Goal: Answer question/provide support

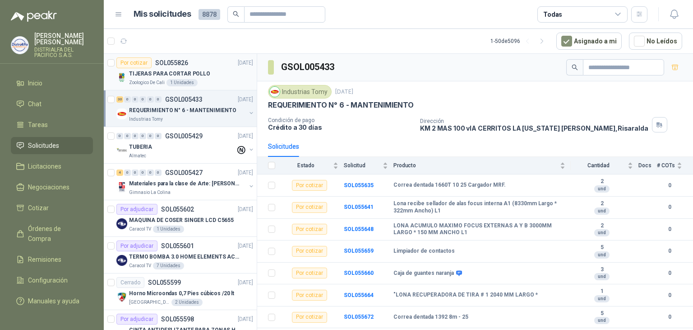
click at [212, 67] on div "Por cotizar SOL055826 [DATE]" at bounding box center [184, 62] width 137 height 11
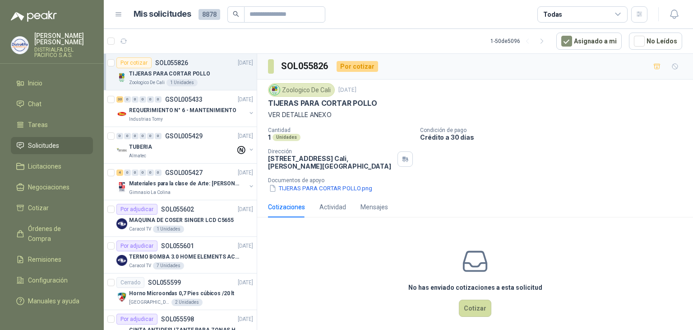
click at [323, 103] on p "TIJERAS PARA CORTAR POLLO" at bounding box center [322, 102] width 109 height 9
click at [323, 102] on p "TIJERAS PARA CORTAR POLLO" at bounding box center [322, 102] width 109 height 9
copy p "TIJERAS PARA CORTAR POLLO"
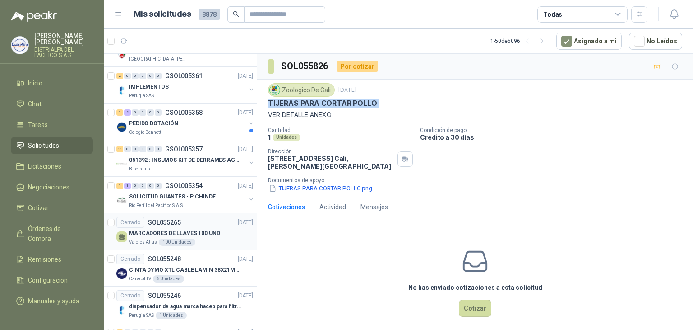
scroll to position [1311, 0]
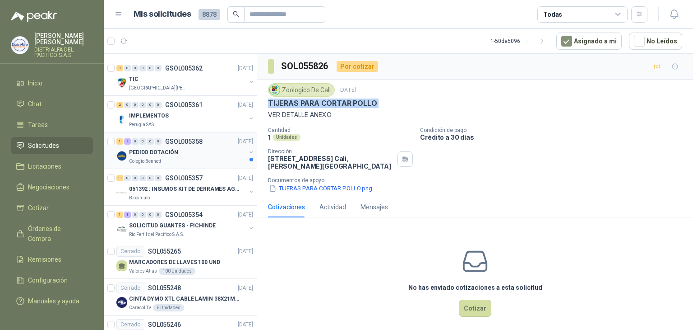
click at [205, 150] on div "PEDIDO DOTACIÓN" at bounding box center [187, 152] width 117 height 11
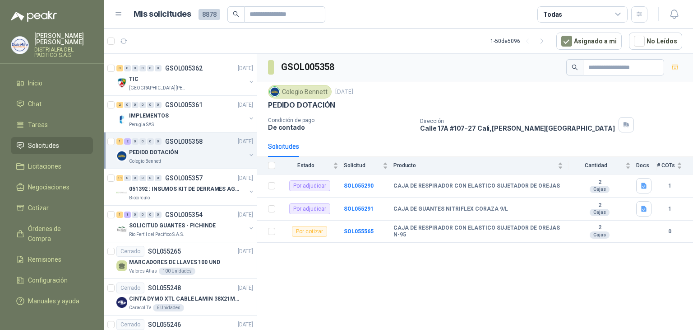
click at [209, 11] on span "8878" at bounding box center [210, 14] width 22 height 11
click at [206, 19] on span "8878" at bounding box center [210, 14] width 22 height 11
click at [168, 19] on h1 "Mis solicitudes" at bounding box center [163, 14] width 58 height 13
click at [119, 19] on div "Mis solicitudes 8878 Todas" at bounding box center [381, 14] width 533 height 16
click at [119, 12] on icon at bounding box center [119, 14] width 8 height 8
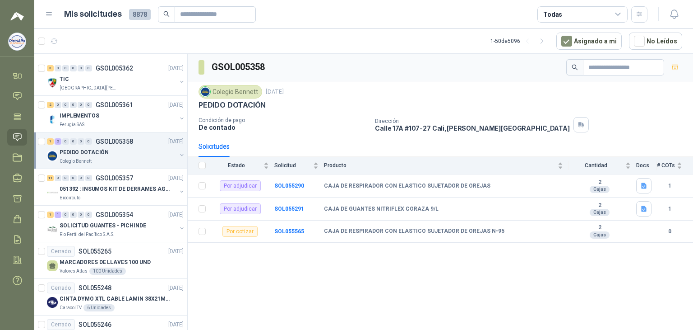
click at [52, 18] on icon at bounding box center [49, 14] width 8 height 8
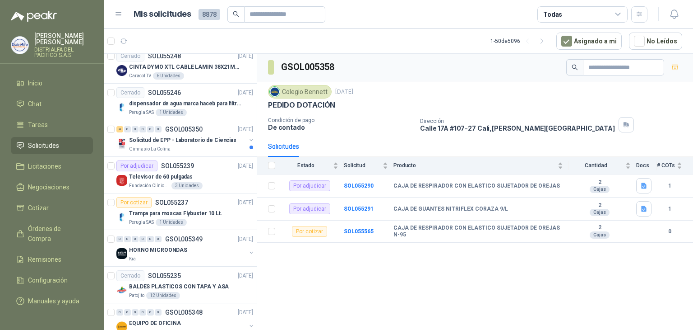
scroll to position [1565, 0]
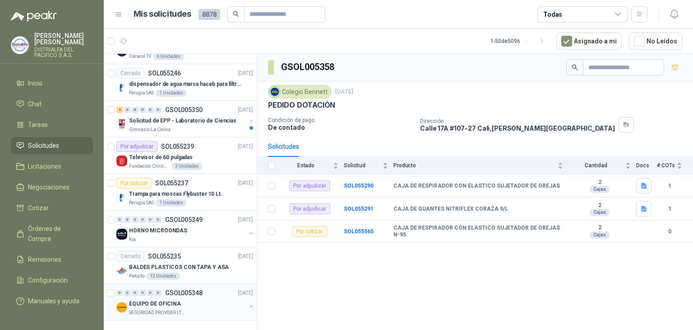
click at [211, 309] on div "SEGURIDAD PROVISER LTDA" at bounding box center [187, 312] width 117 height 7
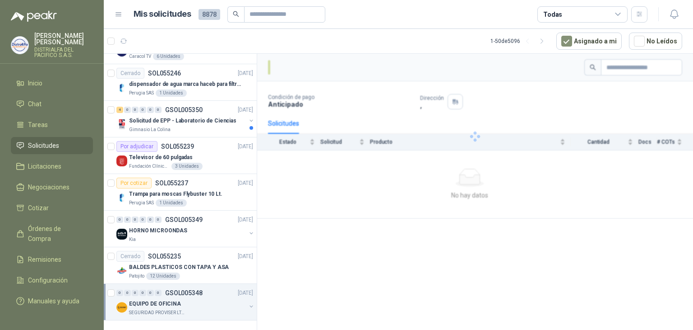
click at [221, 298] on div "EQUIPO DE OFICINA" at bounding box center [187, 303] width 117 height 11
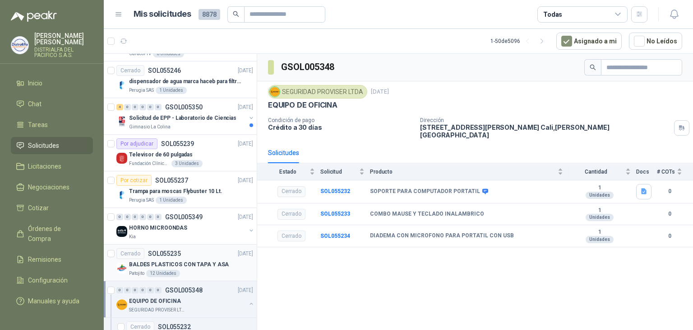
click at [220, 270] on div "Patojito 12 Unidades" at bounding box center [191, 273] width 124 height 7
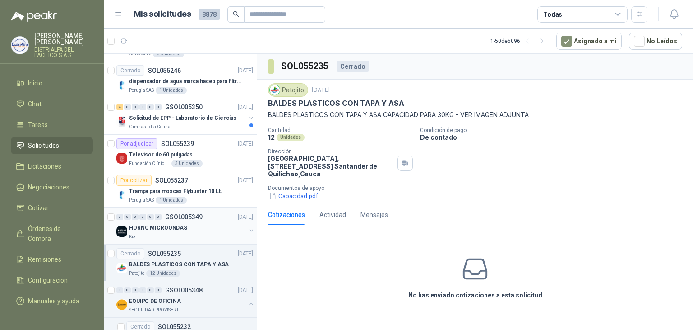
click at [219, 227] on div "HORNO MICROONDAS" at bounding box center [187, 227] width 117 height 11
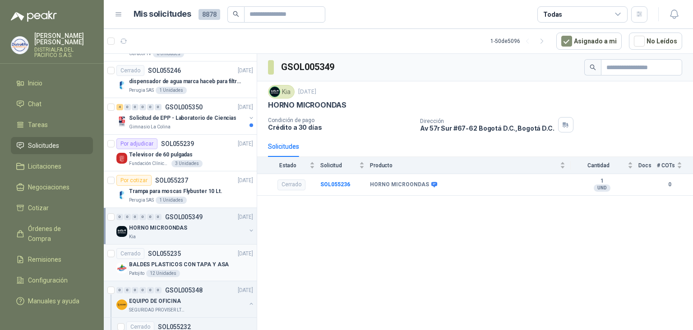
click at [201, 260] on p "BALDES PLASTICOS CON TAPA Y ASA" at bounding box center [179, 264] width 100 height 9
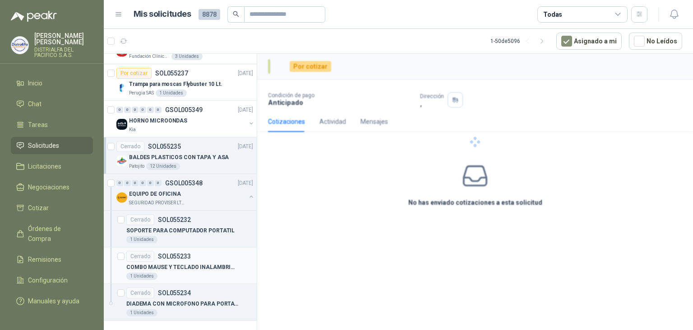
scroll to position [1674, 0]
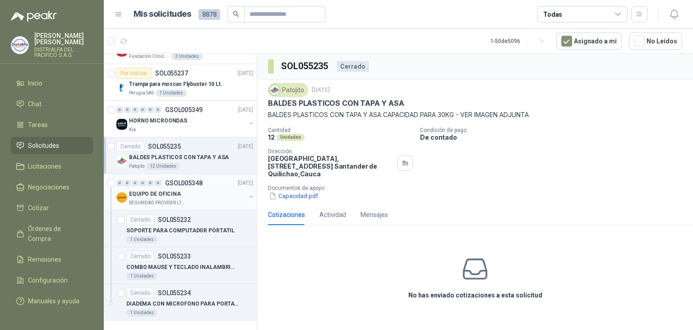
click at [203, 188] on div "EQUIPO DE OFICINA" at bounding box center [187, 193] width 117 height 11
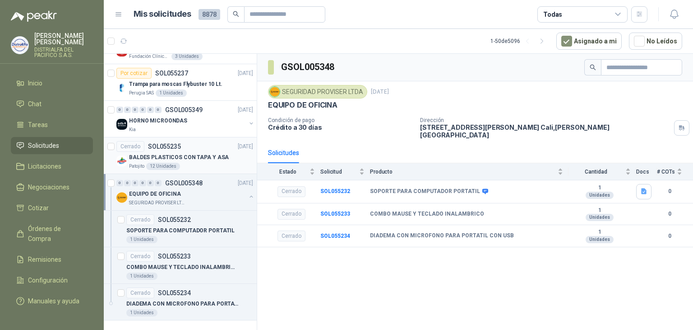
click at [213, 163] on div "Patojito 12 Unidades" at bounding box center [191, 166] width 124 height 7
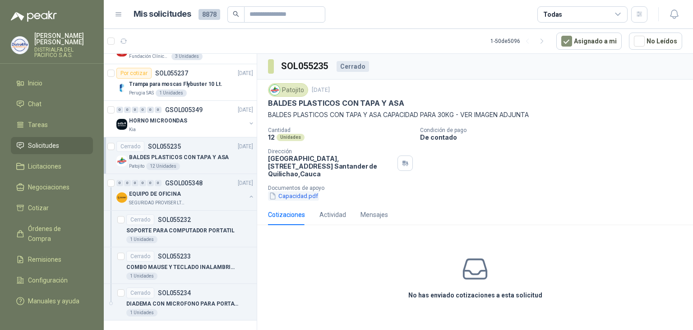
click at [310, 195] on button "Capacidad.pdf" at bounding box center [293, 195] width 51 height 9
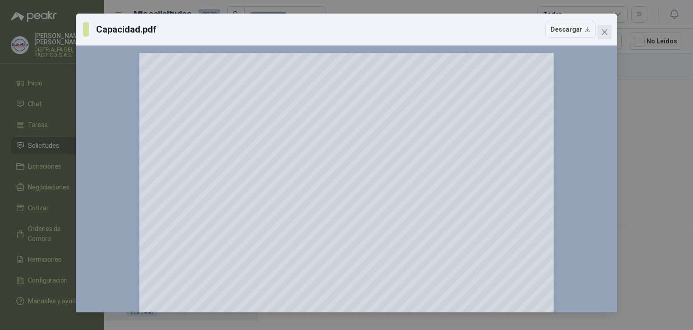
click at [606, 36] on button "Close" at bounding box center [605, 32] width 14 height 14
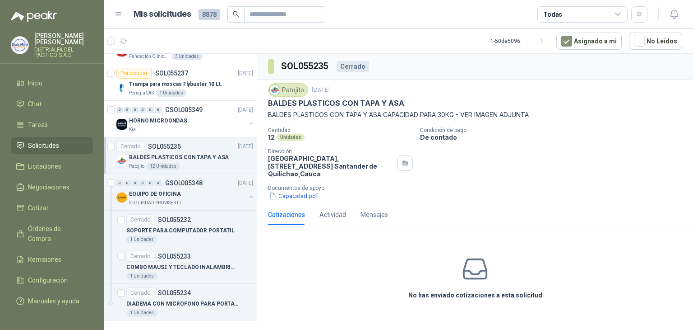
click at [222, 142] on div "Cerrado SOL055235 09/09/25" at bounding box center [184, 146] width 137 height 11
click at [210, 115] on div "HORNO MICROONDAS" at bounding box center [187, 120] width 117 height 11
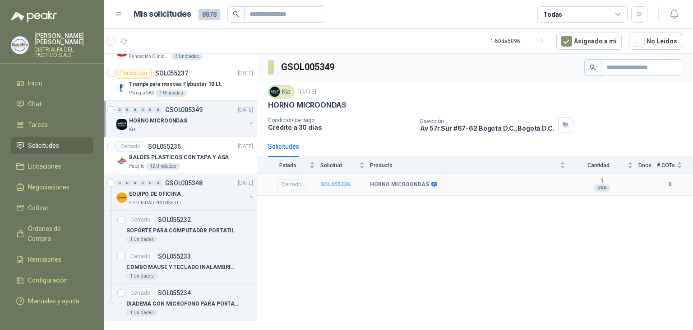
click at [333, 183] on b "SOL055236" at bounding box center [336, 184] width 30 height 6
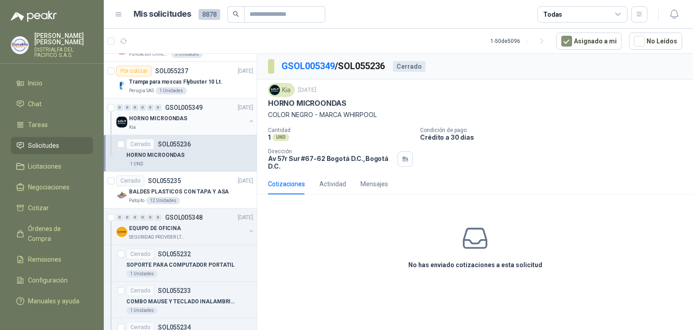
click at [188, 118] on div "HORNO MICROONDAS" at bounding box center [187, 118] width 117 height 11
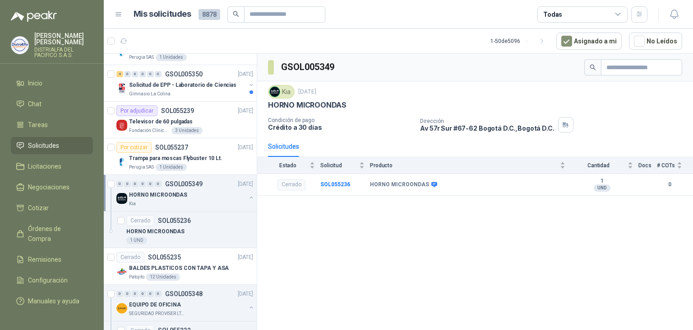
scroll to position [1584, 0]
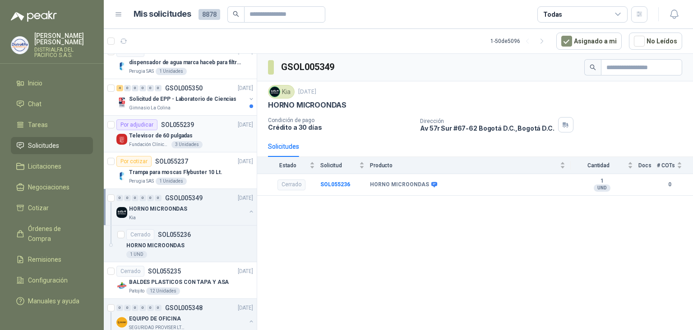
click at [200, 132] on div "Televisor de 60 pulgadas" at bounding box center [191, 135] width 124 height 11
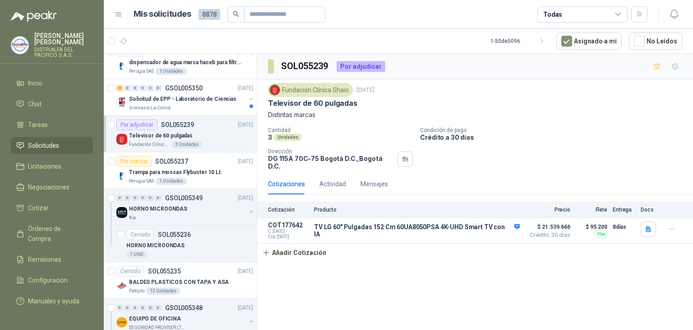
click at [318, 89] on div "Fundación Clínica Shaio" at bounding box center [310, 90] width 85 height 14
copy div "Fundación Clínica Shaio"
click at [224, 204] on div "HORNO MICROONDAS" at bounding box center [187, 208] width 117 height 11
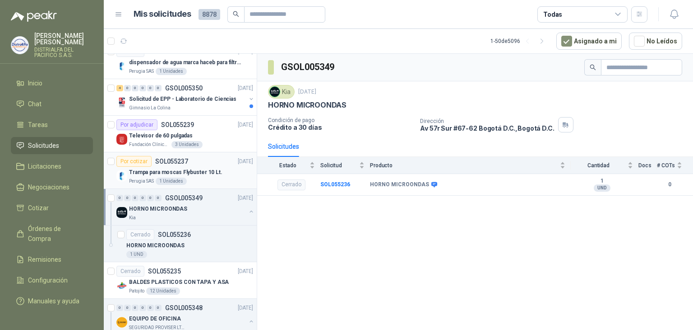
click at [213, 170] on p "Trampa para moscas Flybuster 10 Lt." at bounding box center [175, 172] width 93 height 9
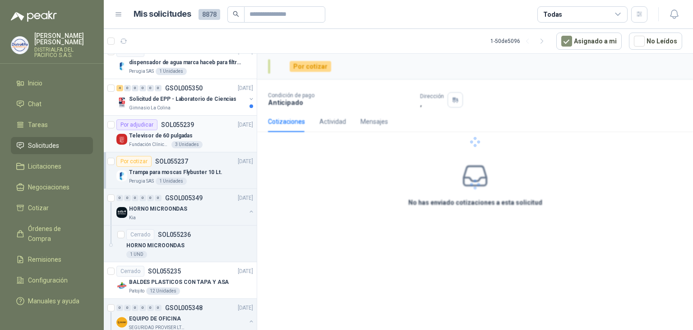
click at [209, 130] on div "Televisor de 60 pulgadas" at bounding box center [191, 135] width 124 height 11
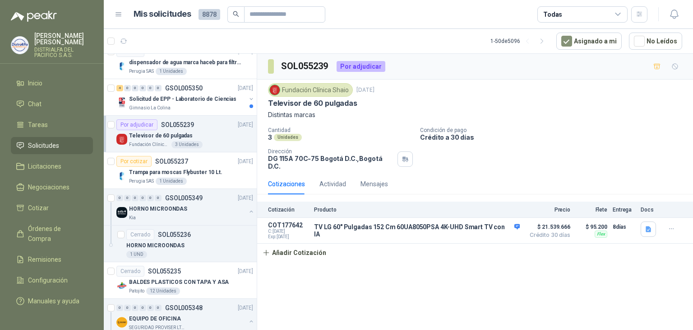
scroll to position [1539, 0]
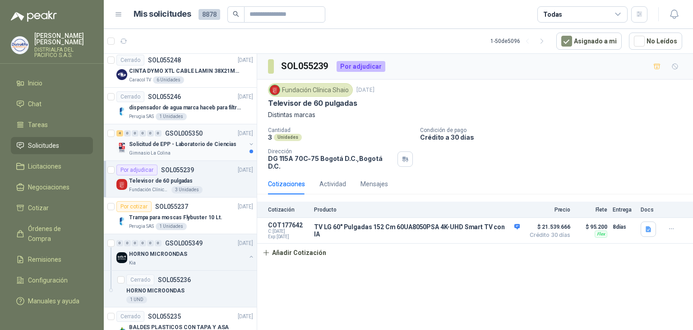
click at [217, 140] on p "Solicitud de EPP - Laboratorio de Ciencias" at bounding box center [182, 144] width 107 height 9
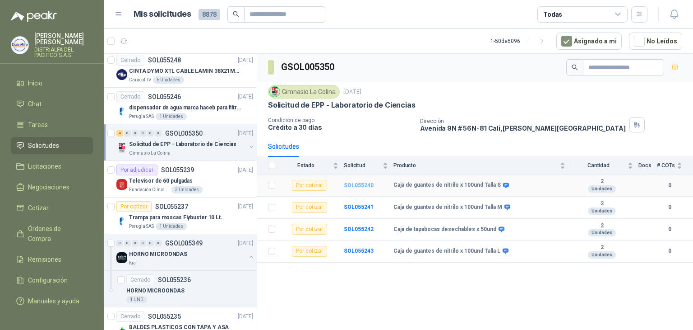
click at [361, 182] on b "SOL055240" at bounding box center [359, 185] width 30 height 6
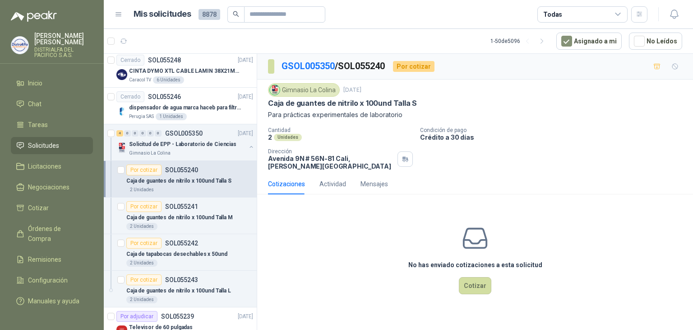
click at [470, 268] on h3 "No has enviado cotizaciones a esta solicitud" at bounding box center [476, 265] width 134 height 10
click at [461, 284] on button "Cotizar" at bounding box center [475, 285] width 33 height 17
